Goal: Task Accomplishment & Management: Use online tool/utility

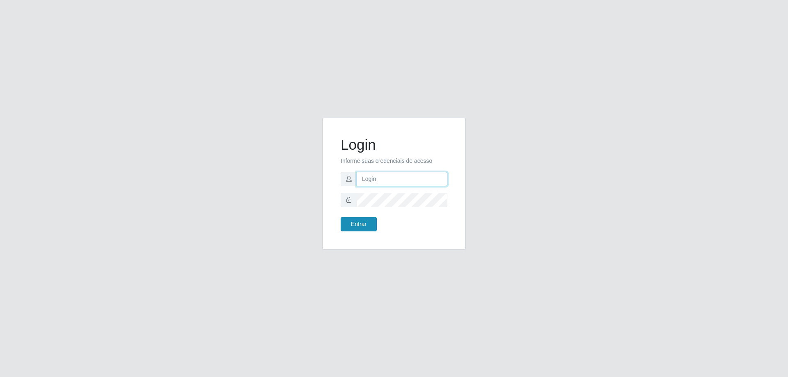
type input "mayara@frigomaster"
click at [355, 223] on button "Entrar" at bounding box center [359, 224] width 36 height 14
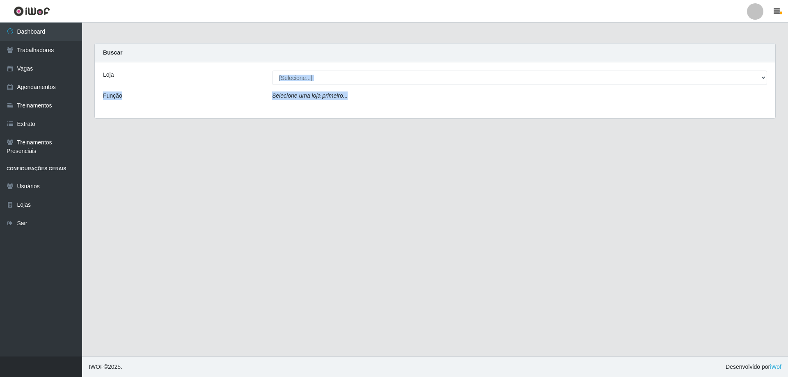
click at [371, 85] on div "Loja [Selecione...] FrigoMaster Função Selecione uma loja primeiro..." at bounding box center [435, 90] width 681 height 56
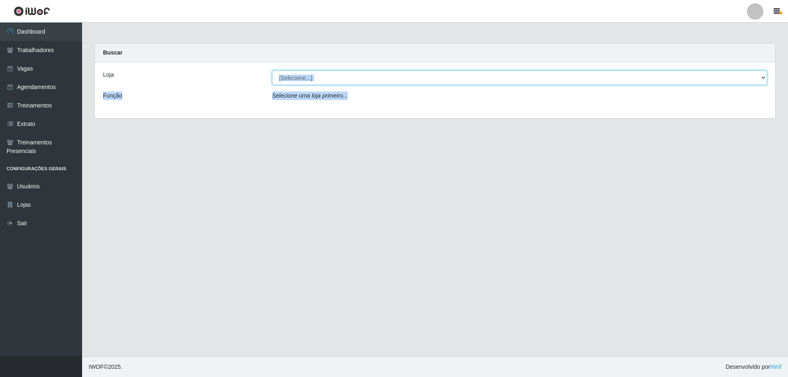
click at [333, 80] on select "[Selecione...] FrigoMaster" at bounding box center [519, 78] width 495 height 14
select select "392"
click at [272, 71] on select "[Selecione...] FrigoMaster" at bounding box center [519, 78] width 495 height 14
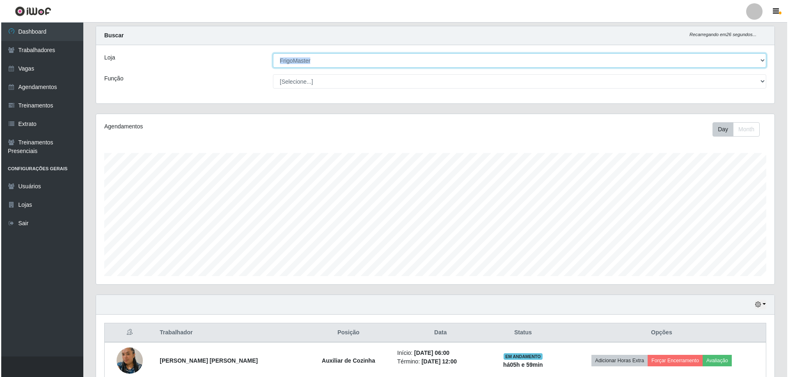
scroll to position [58, 0]
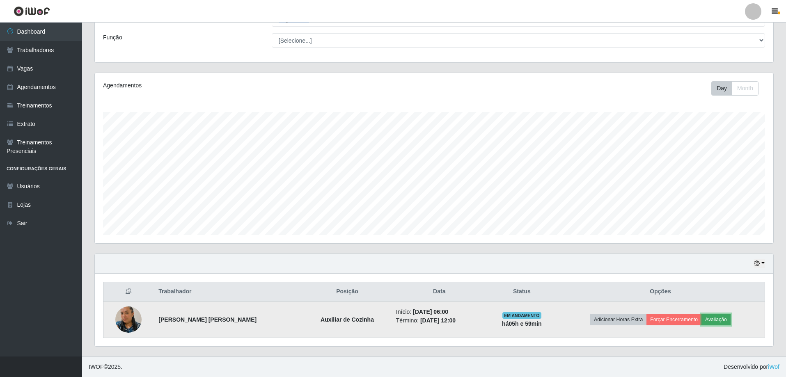
click at [715, 316] on button "Avaliação" at bounding box center [716, 319] width 29 height 11
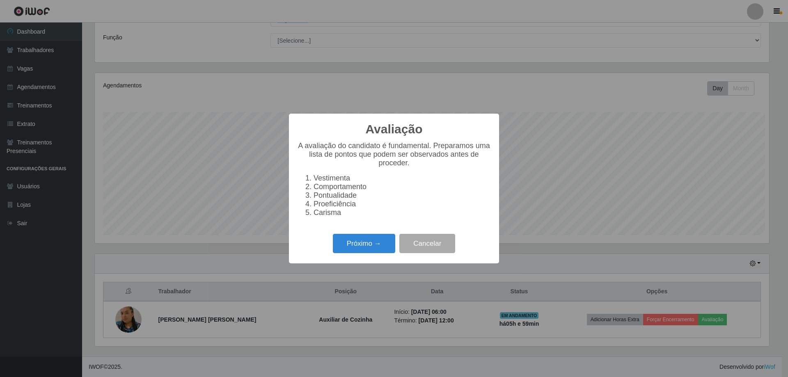
scroll to position [170, 675]
click at [364, 249] on button "Próximo →" at bounding box center [364, 243] width 62 height 19
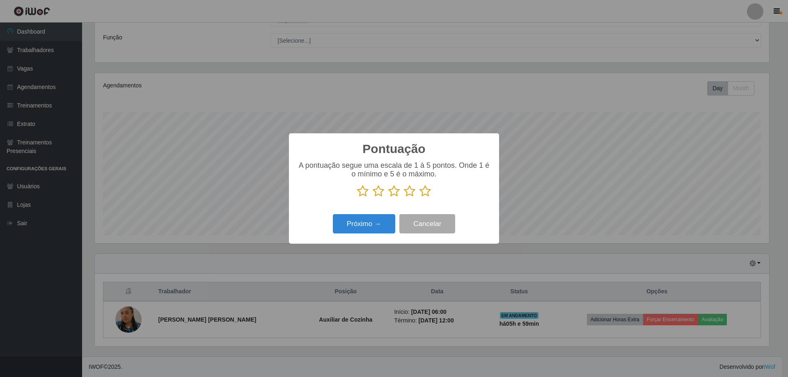
scroll to position [410402, 409898]
click at [428, 193] on icon at bounding box center [425, 191] width 11 height 12
click at [420, 197] on input "radio" at bounding box center [420, 197] width 0 height 0
click at [367, 226] on button "Próximo →" at bounding box center [364, 223] width 62 height 19
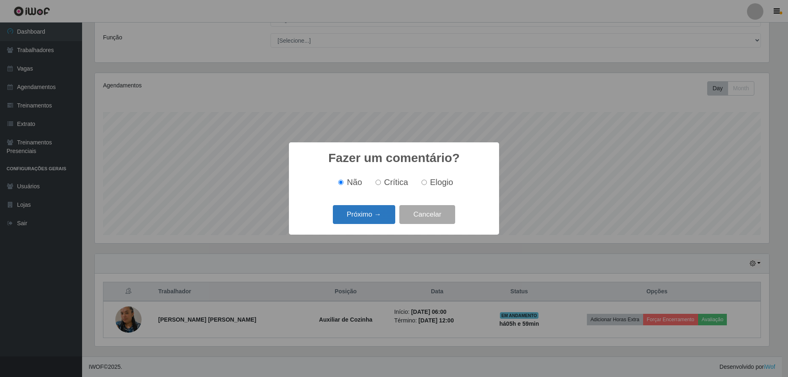
click at [363, 218] on button "Próximo →" at bounding box center [364, 214] width 62 height 19
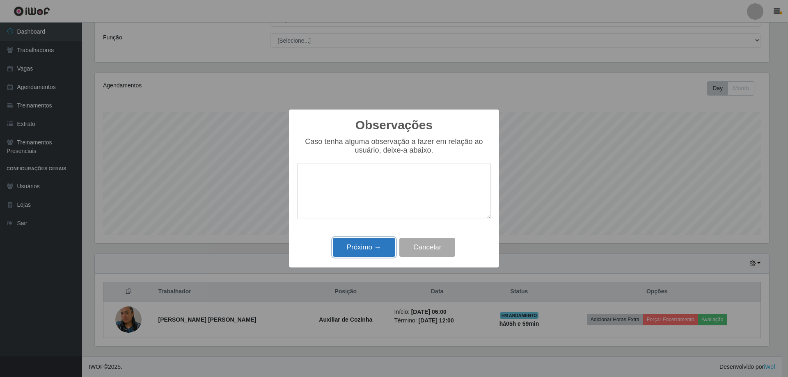
click at [374, 246] on button "Próximo →" at bounding box center [364, 247] width 62 height 19
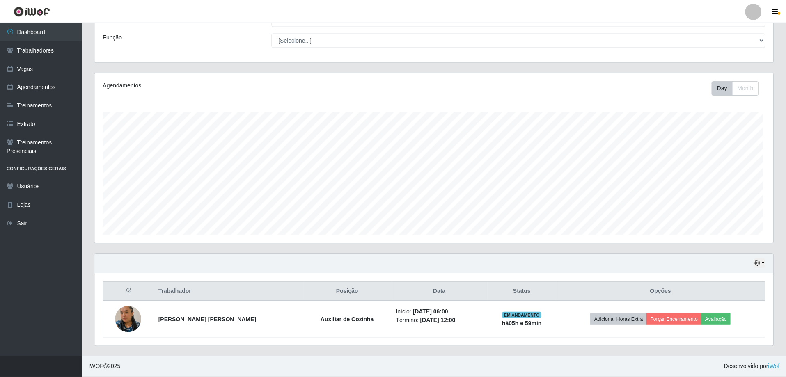
scroll to position [170, 679]
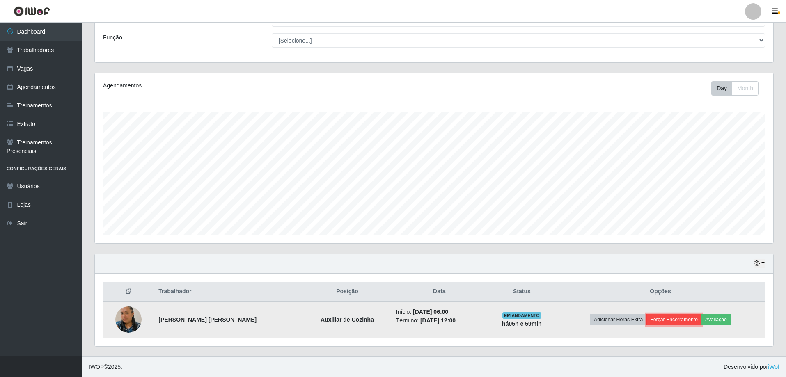
click at [667, 321] on button "Forçar Encerramento" at bounding box center [674, 319] width 55 height 11
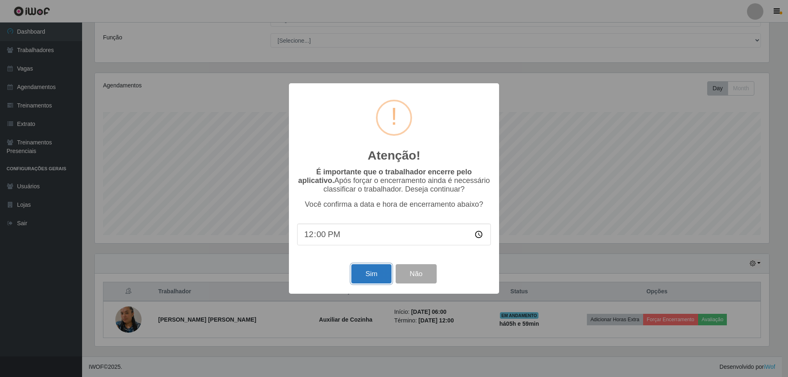
click at [374, 276] on button "Sim" at bounding box center [371, 273] width 40 height 19
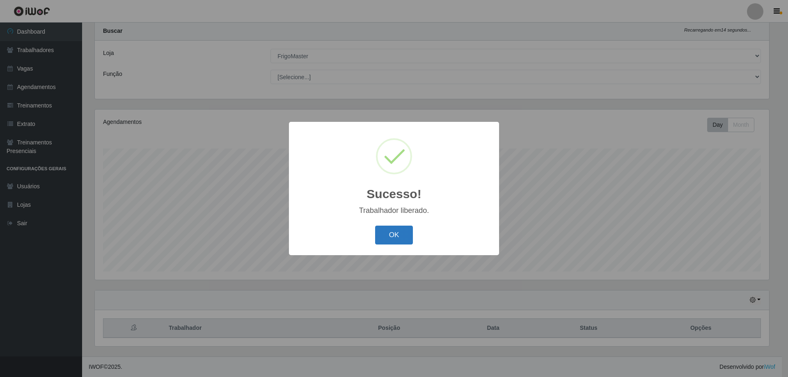
click at [391, 238] on button "OK" at bounding box center [394, 235] width 38 height 19
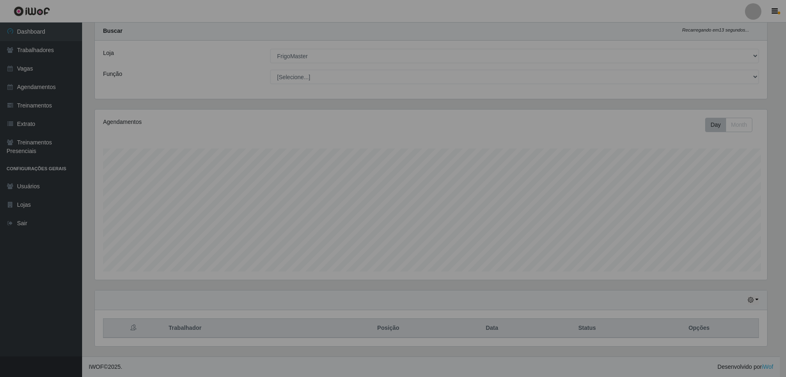
scroll to position [170, 679]
